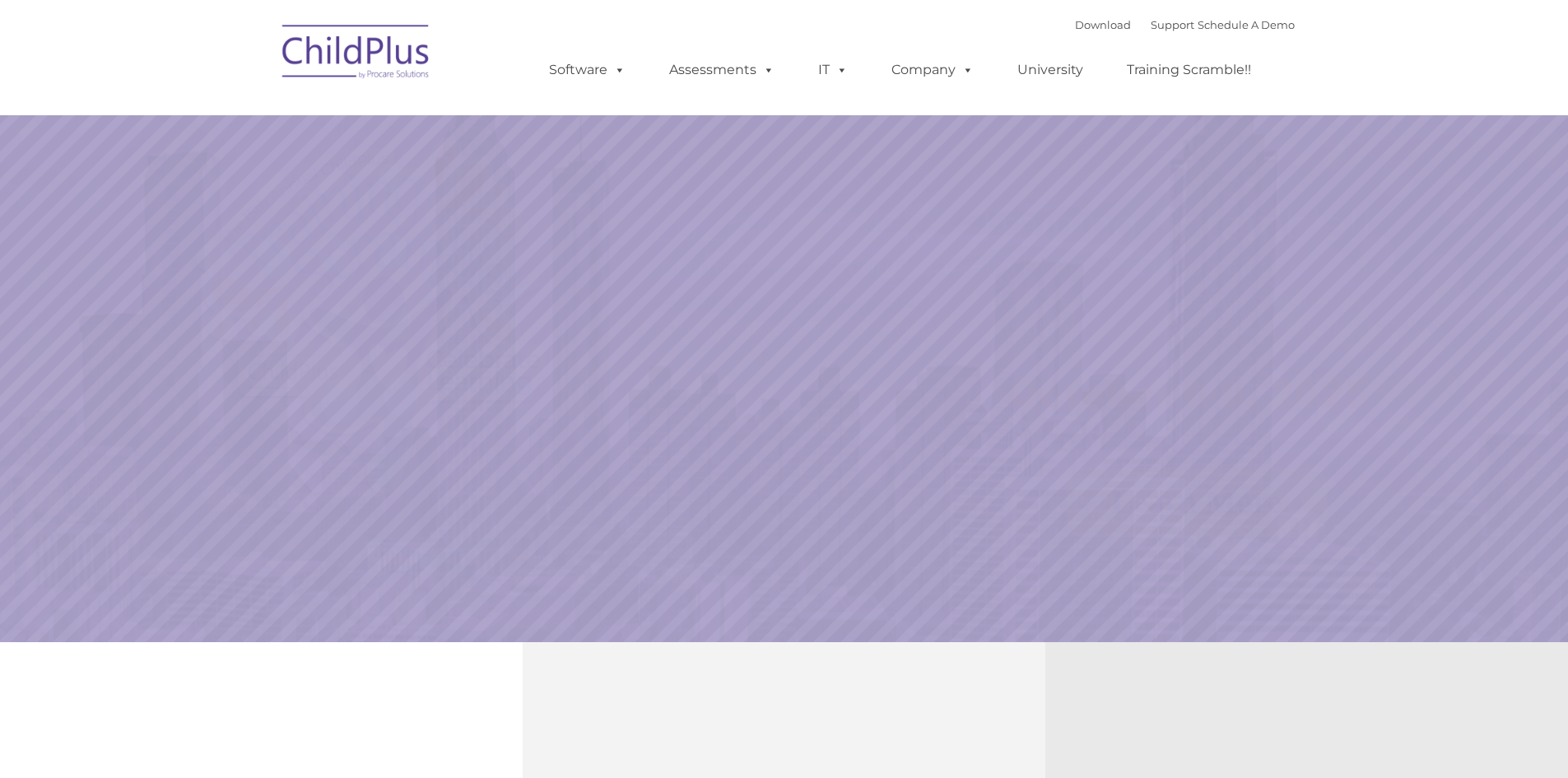
select select "MEDIUM"
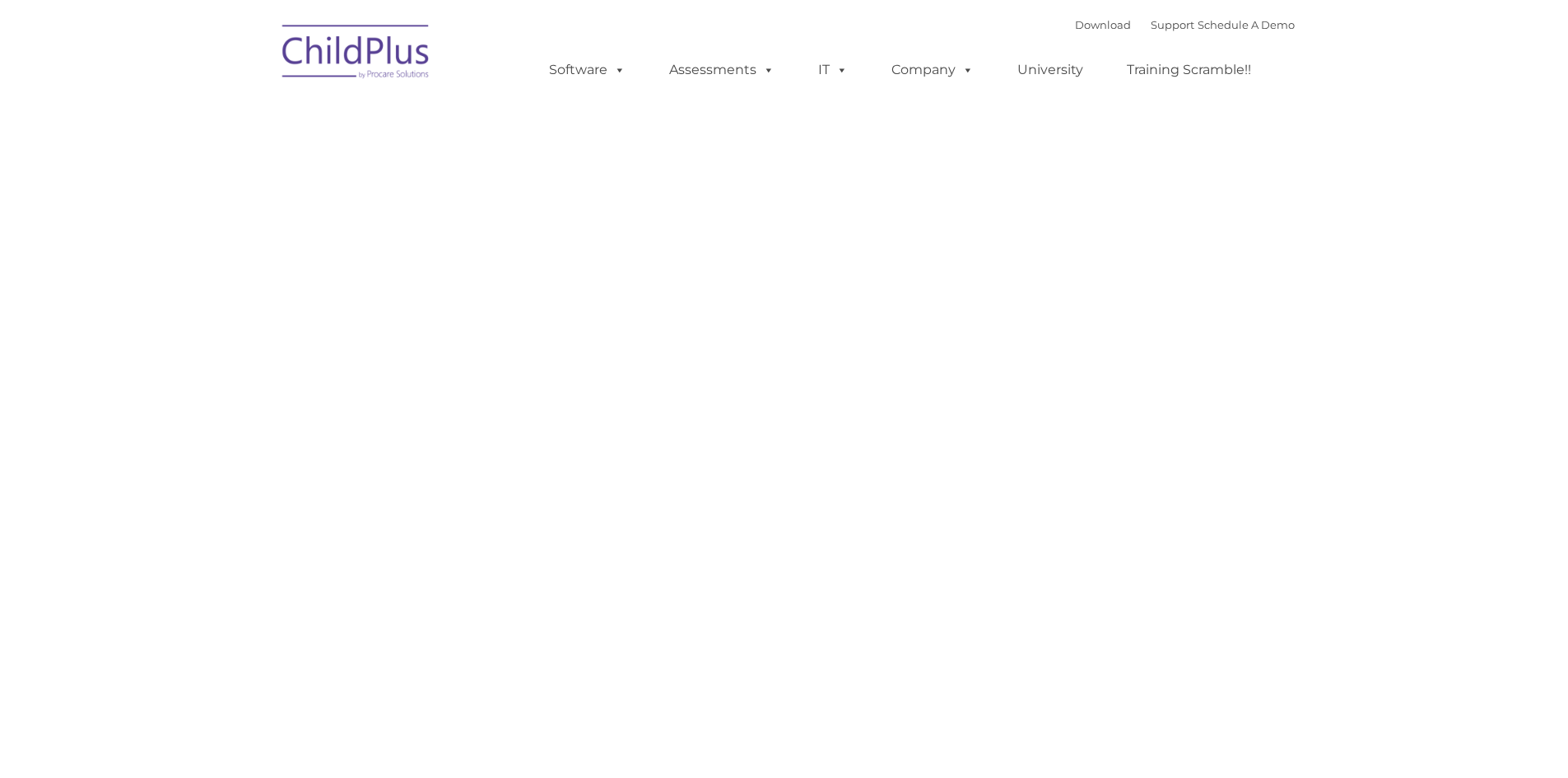
type input ""
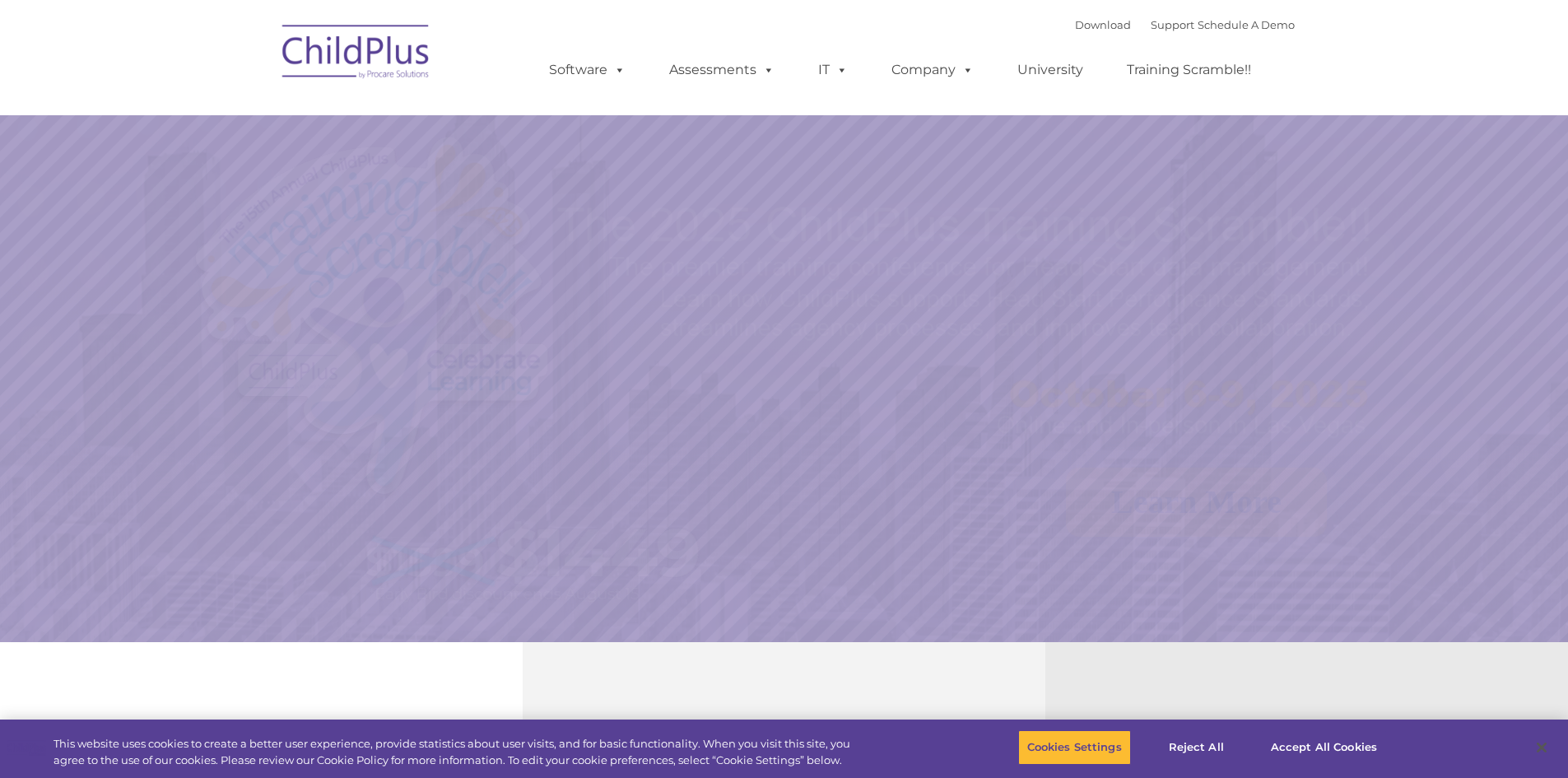
select select "MEDIUM"
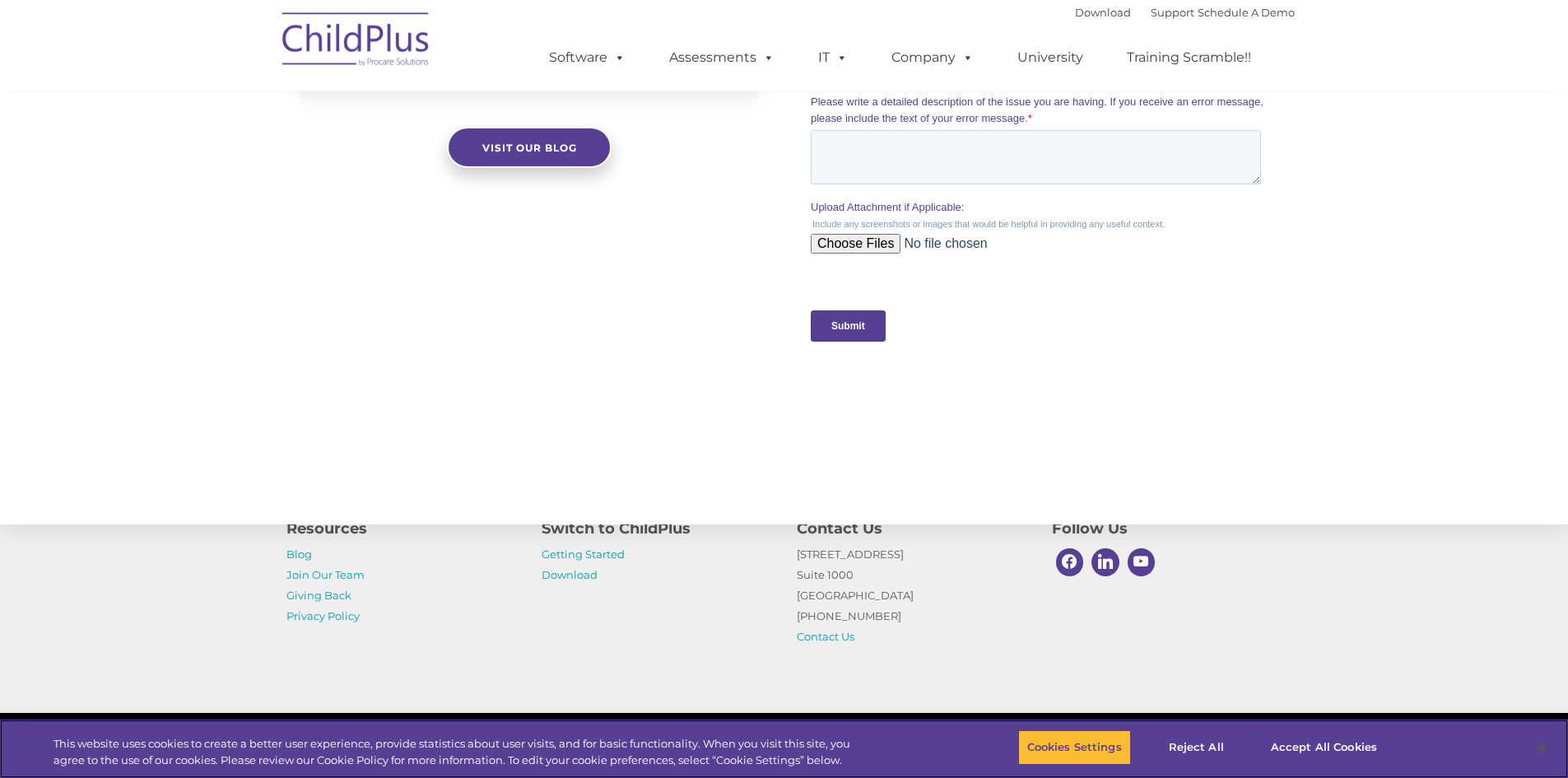
scroll to position [1589, 0]
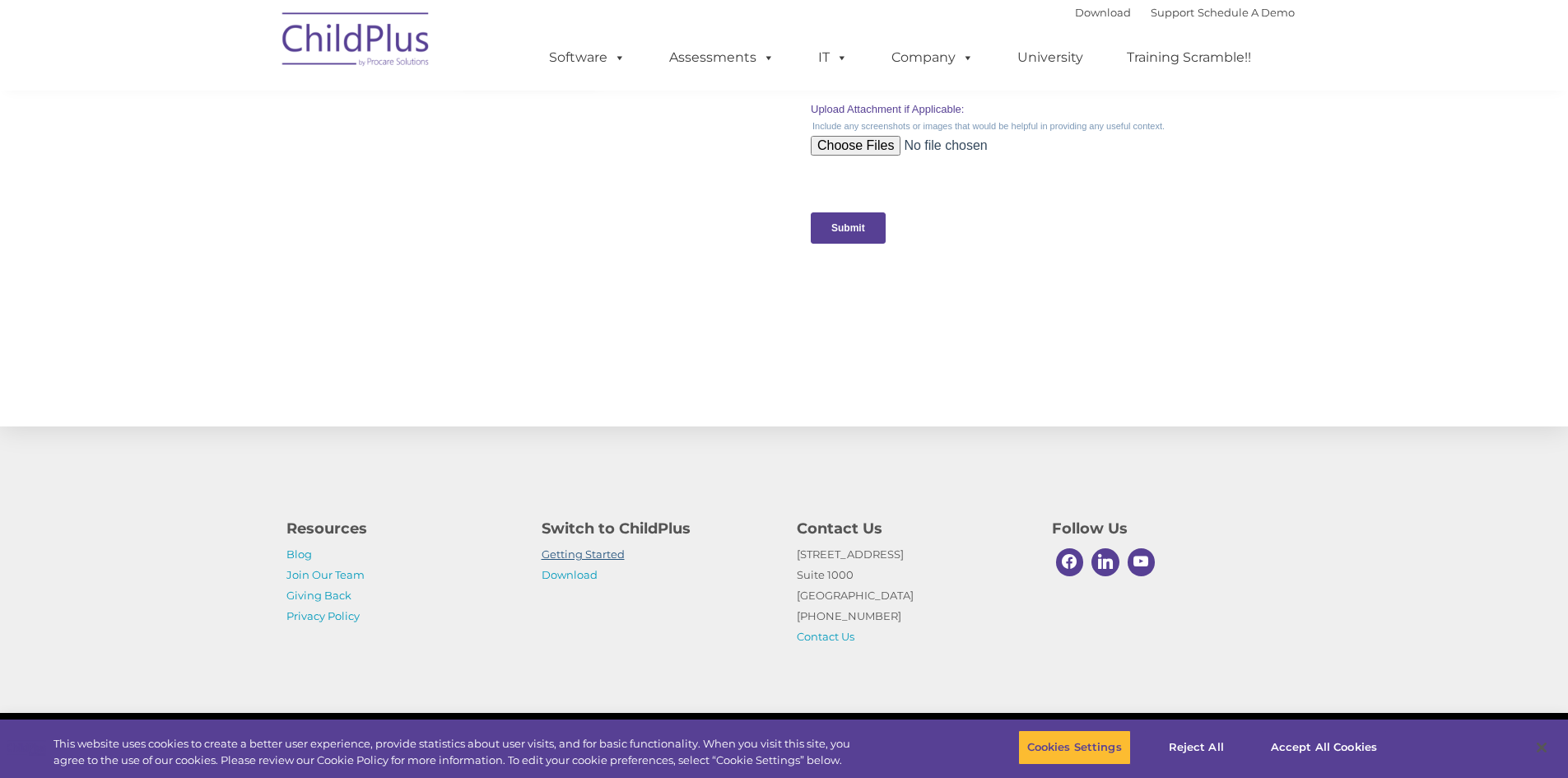
click at [573, 560] on link "Getting Started" at bounding box center [583, 554] width 83 height 13
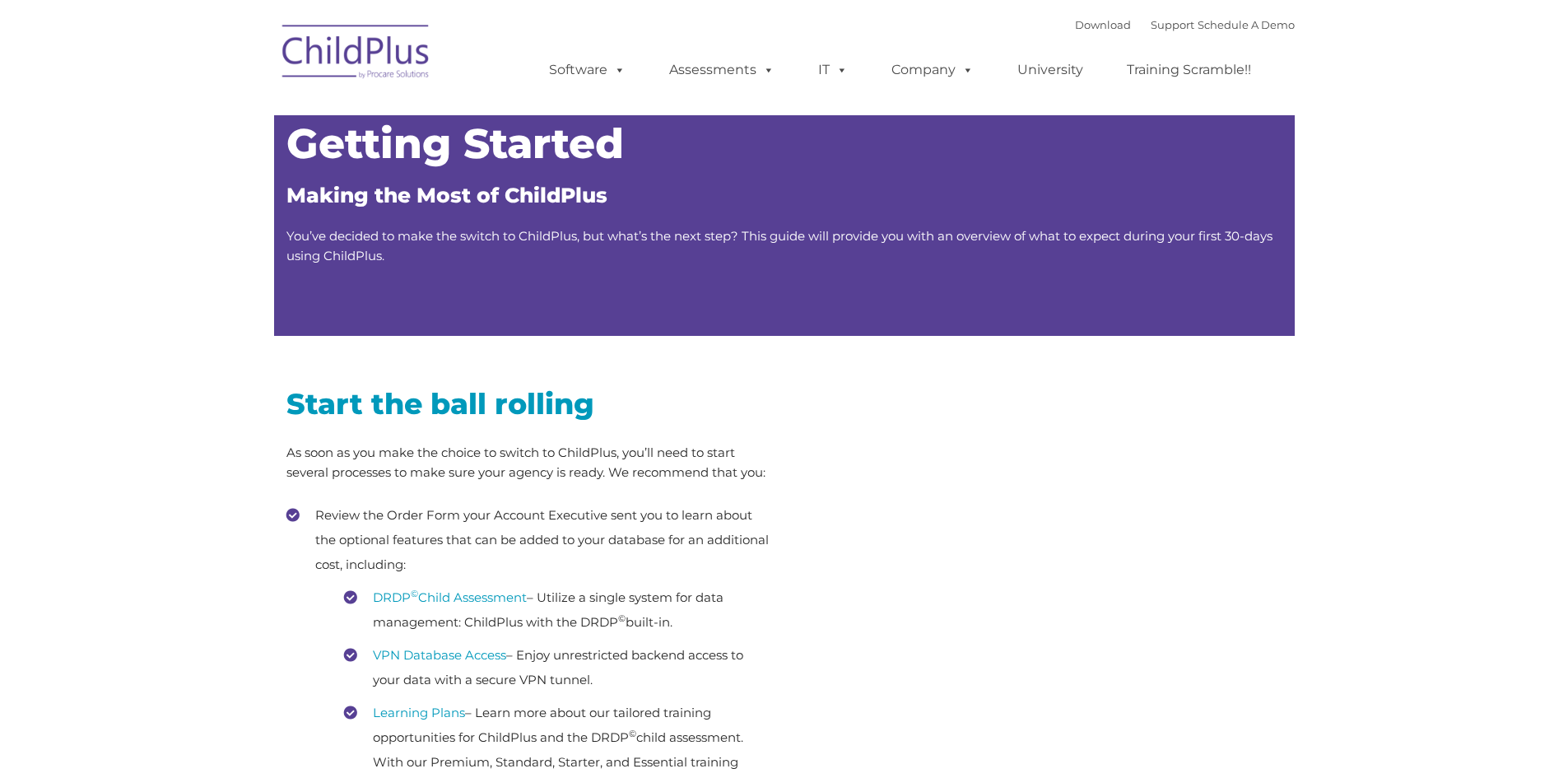
type input ""
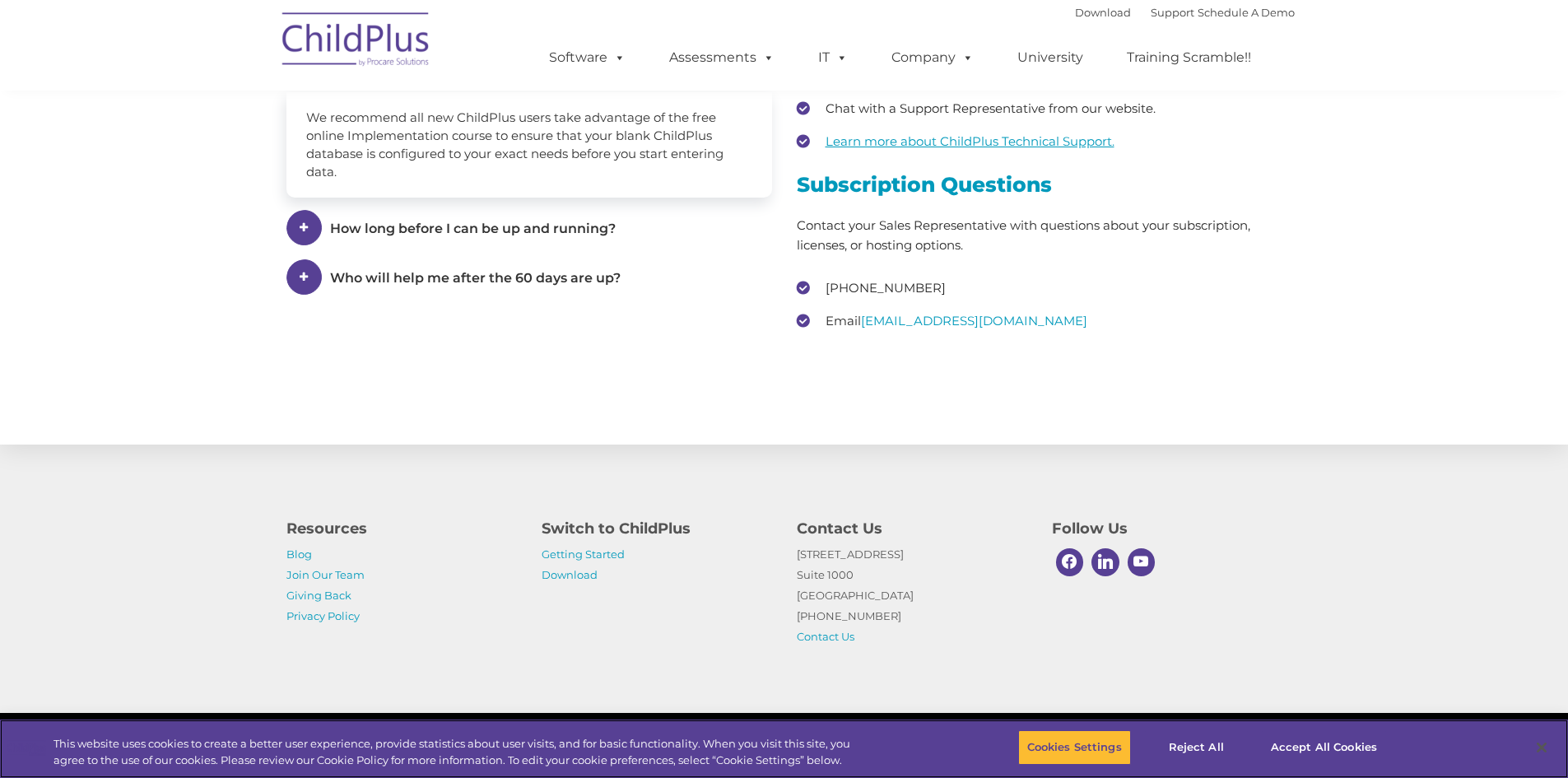
scroll to position [2369, 0]
